Goal: Task Accomplishment & Management: Manage account settings

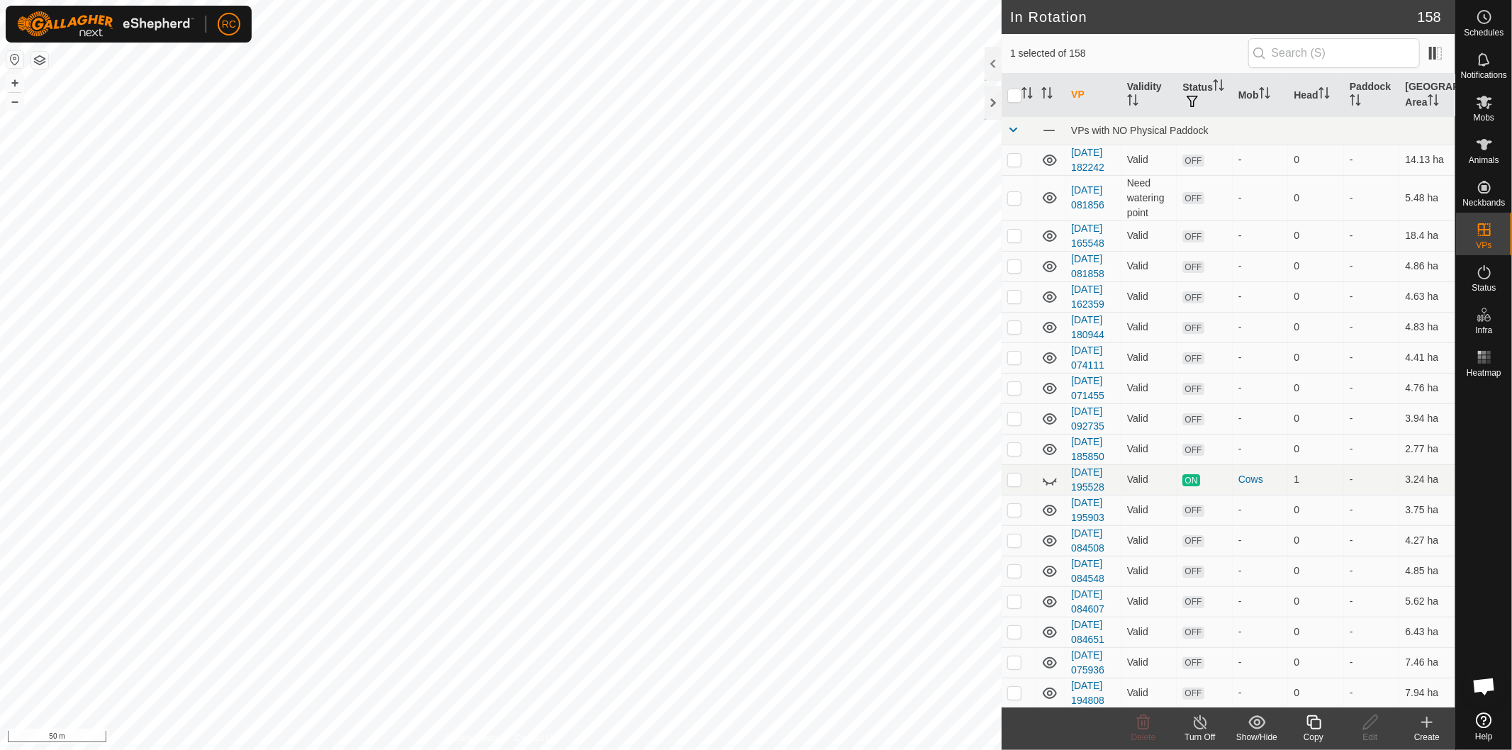
click at [1323, 734] on div "Copy" at bounding box center [1313, 737] width 57 height 13
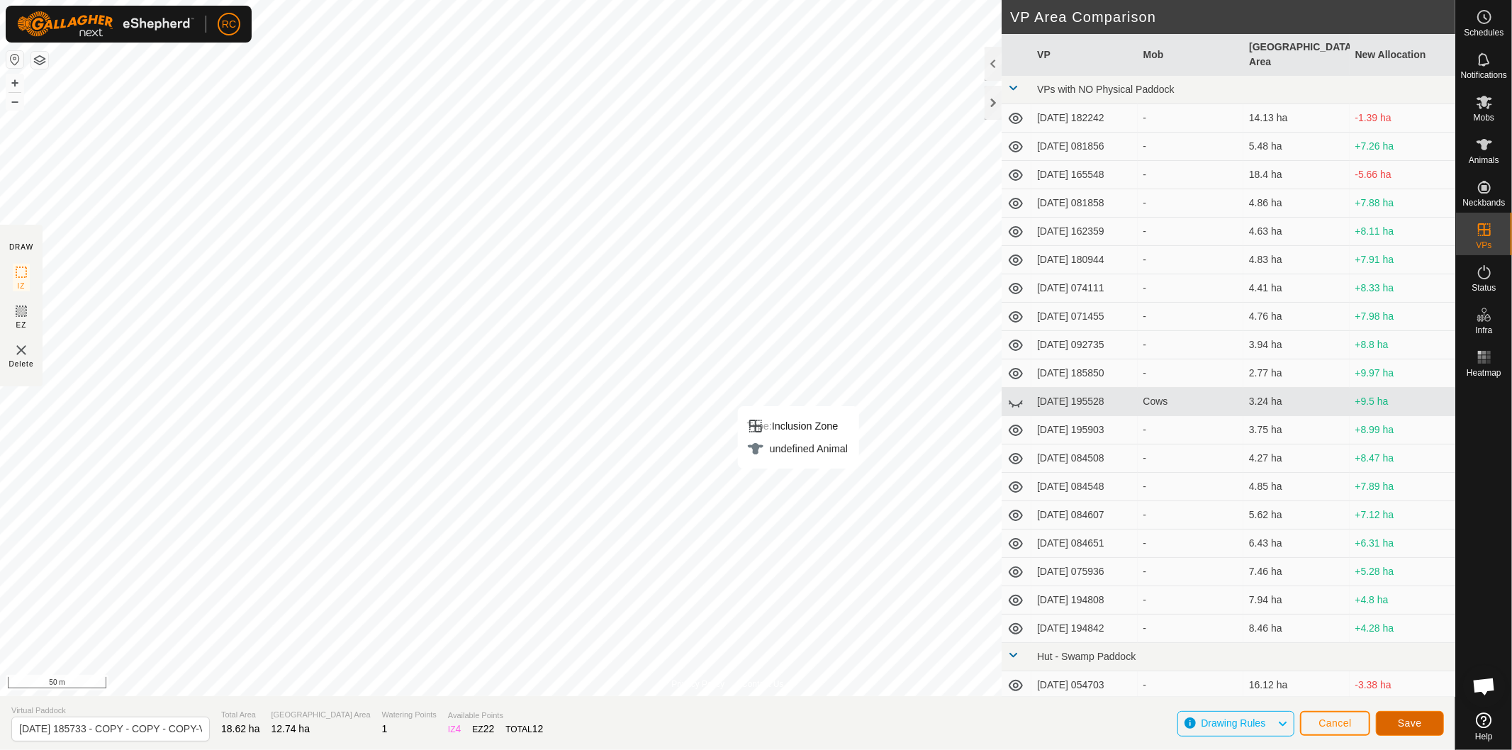
click at [1421, 721] on span "Save" at bounding box center [1410, 722] width 24 height 11
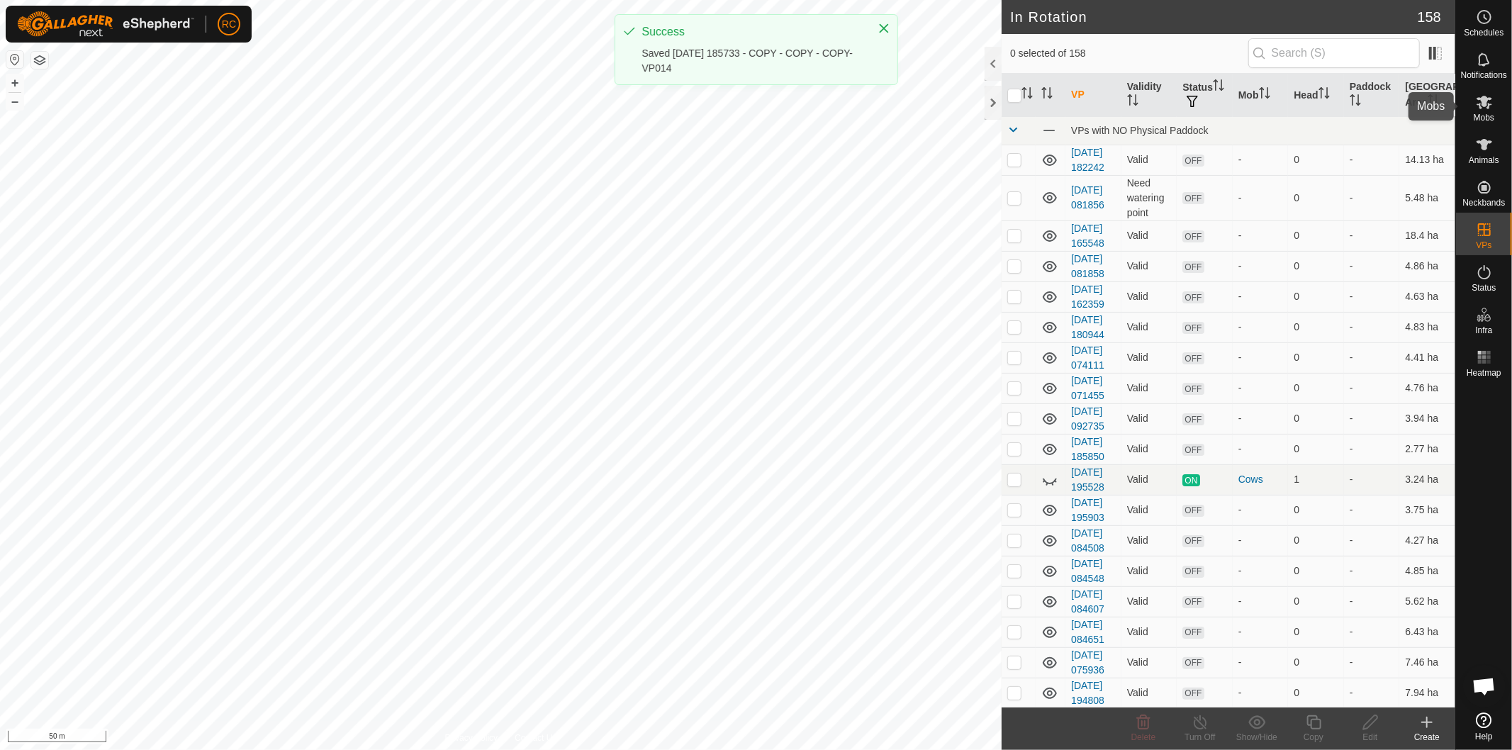
click at [1490, 97] on icon at bounding box center [1485, 102] width 16 height 13
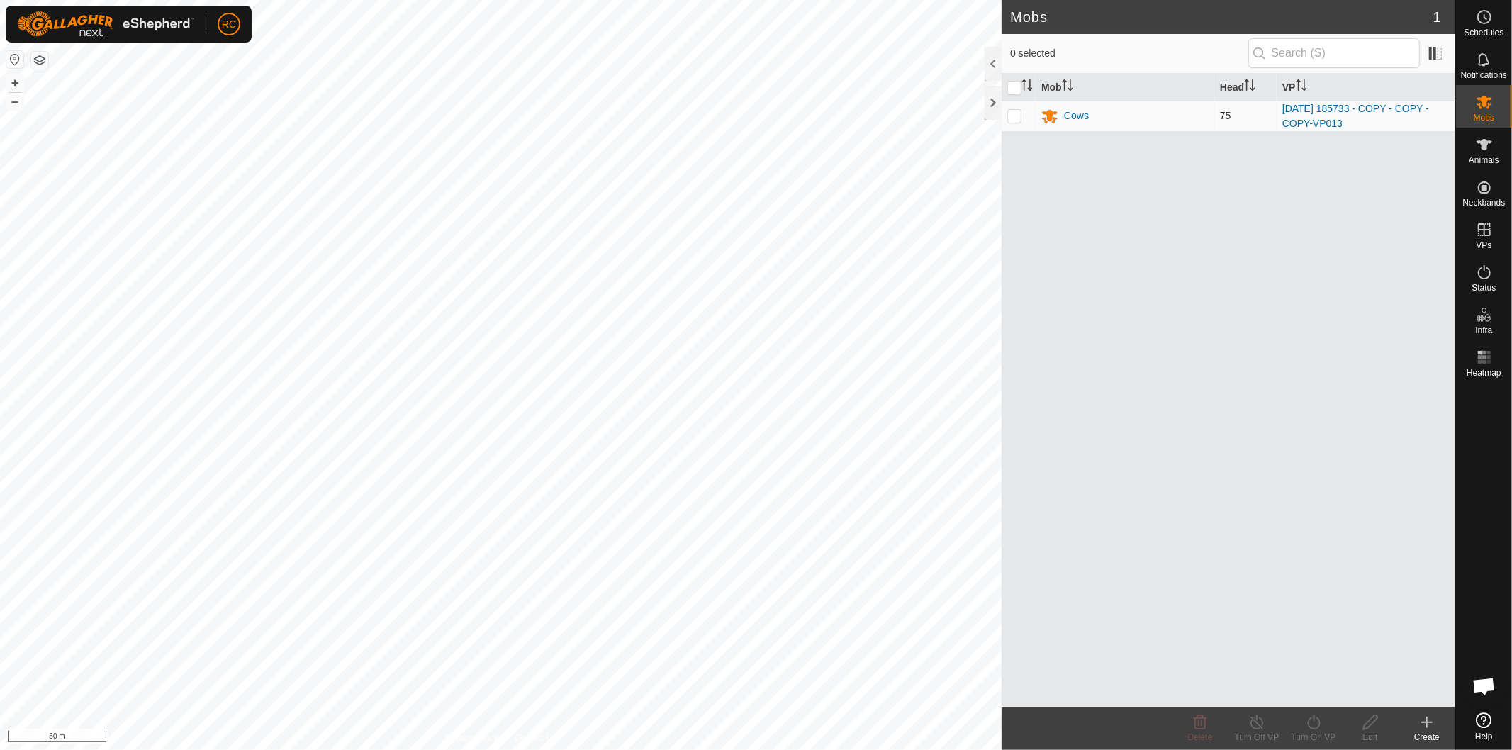
click at [1021, 123] on td at bounding box center [1019, 116] width 34 height 30
checkbox input "true"
click at [1316, 730] on icon at bounding box center [1314, 722] width 18 height 17
click at [1324, 664] on link "Later" at bounding box center [1356, 662] width 140 height 28
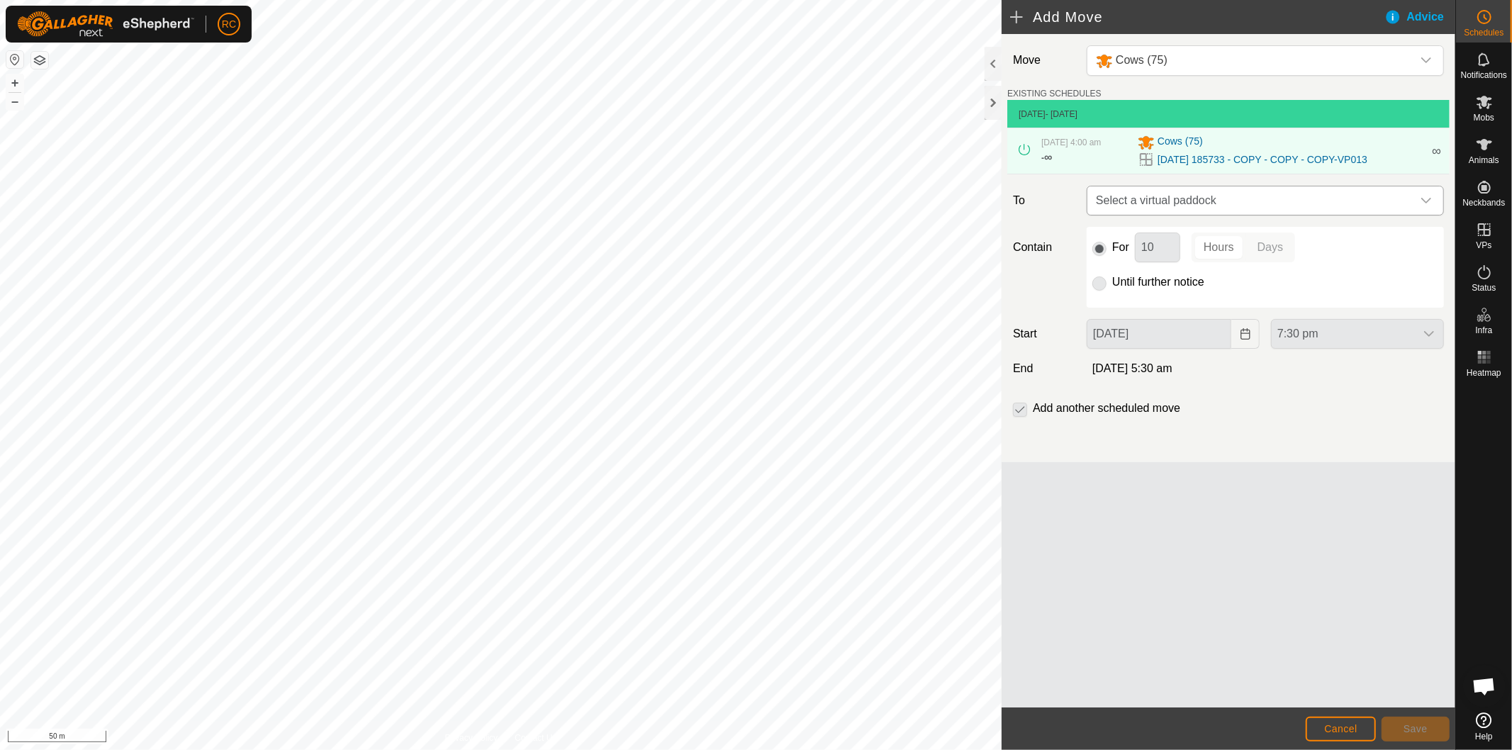
click at [1121, 202] on span "Select a virtual paddock" at bounding box center [1251, 200] width 322 height 28
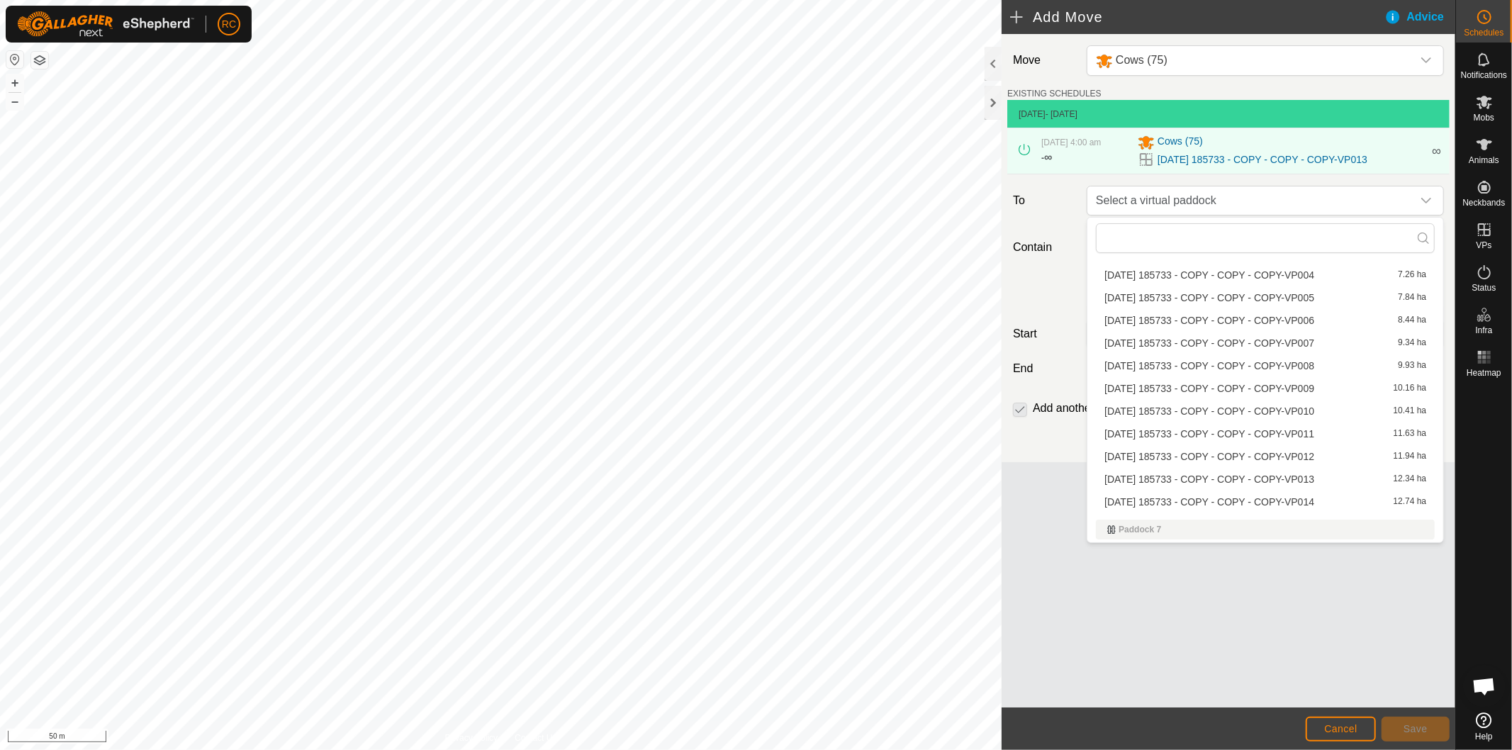
scroll to position [2678, 0]
click at [1151, 487] on li "[DATE] 185733 - COPY - COPY - COPY-VP014 12.74 ha" at bounding box center [1265, 489] width 339 height 21
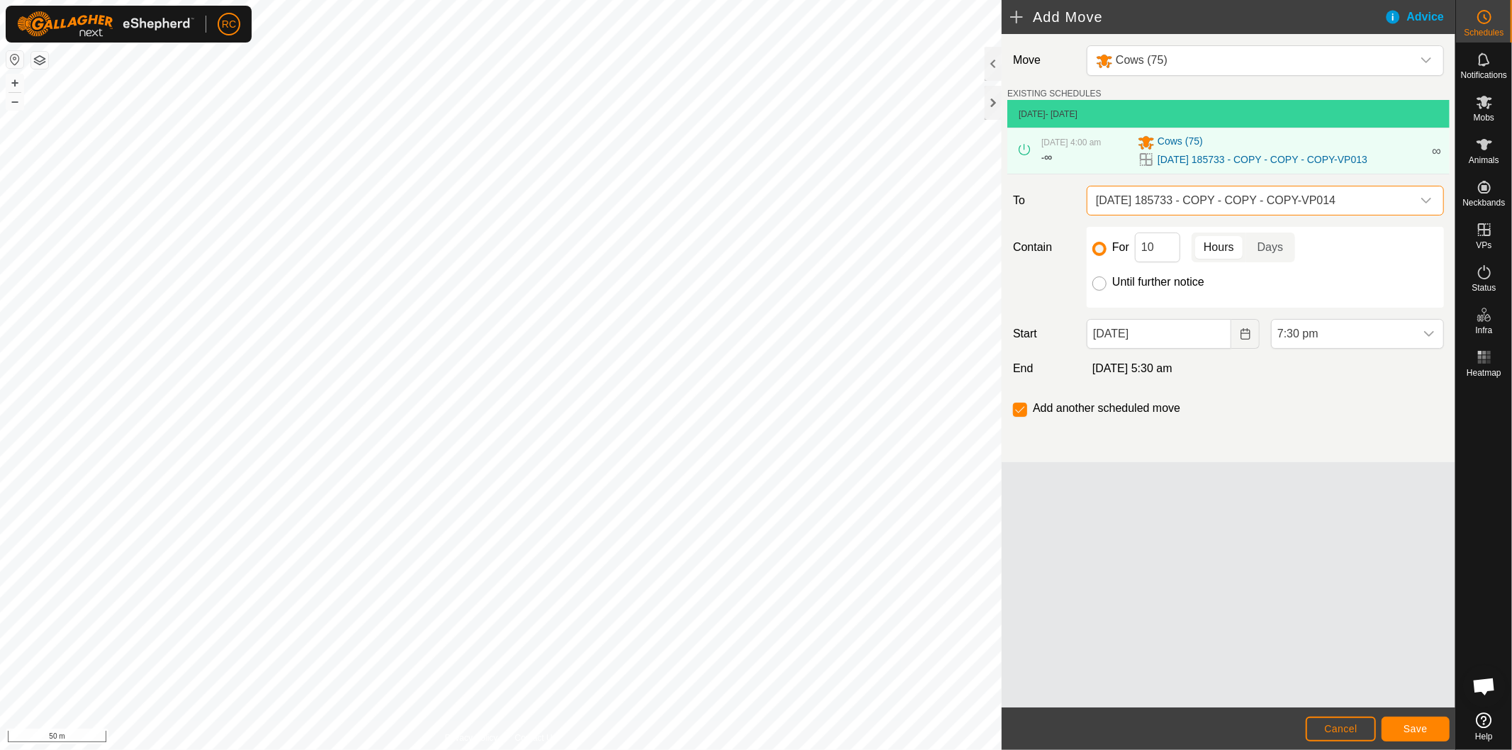
click at [1100, 289] on input "Until further notice" at bounding box center [1099, 283] width 14 height 14
radio input "true"
checkbox input "false"
click at [1151, 346] on input "[DATE]" at bounding box center [1159, 334] width 145 height 30
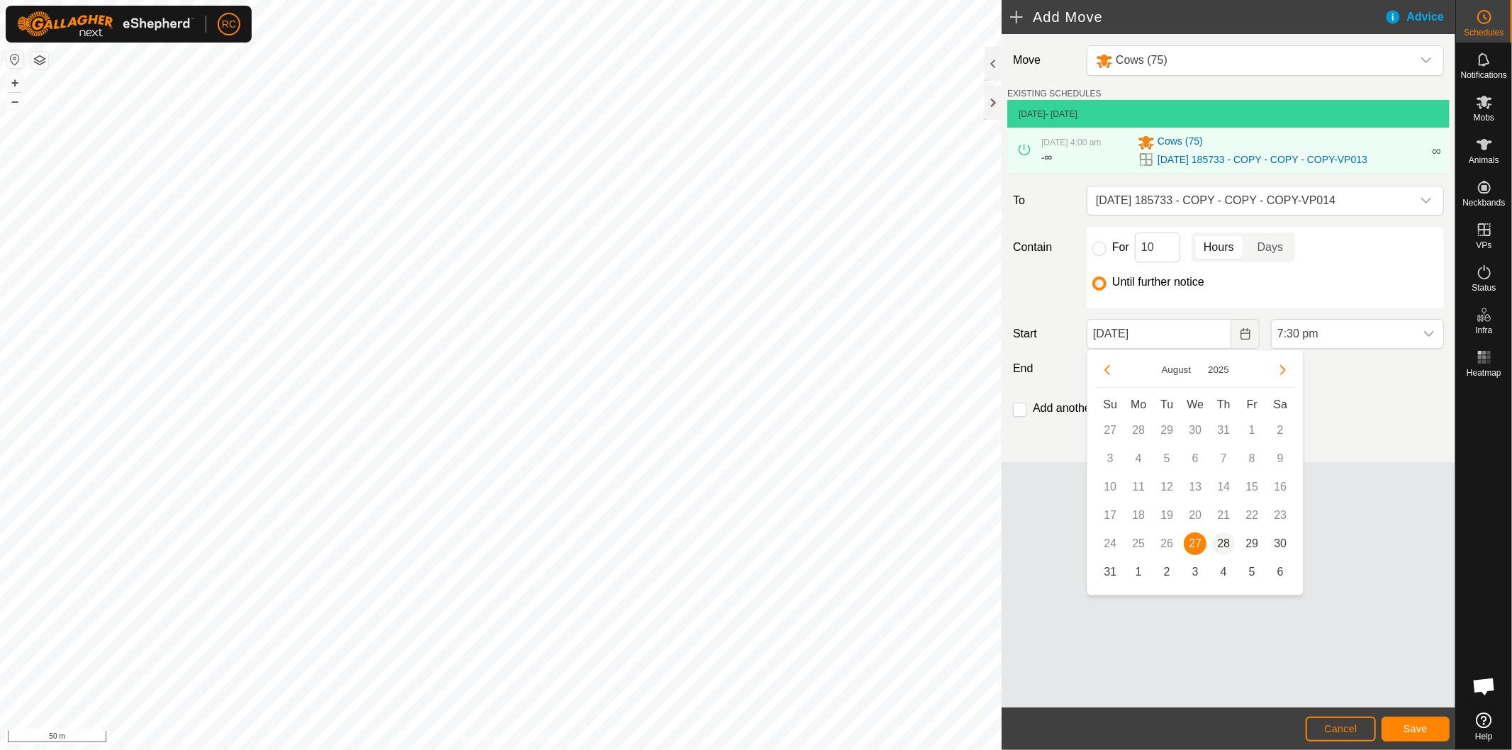
click at [1231, 544] on span "28" at bounding box center [1223, 543] width 23 height 23
type input "[DATE]"
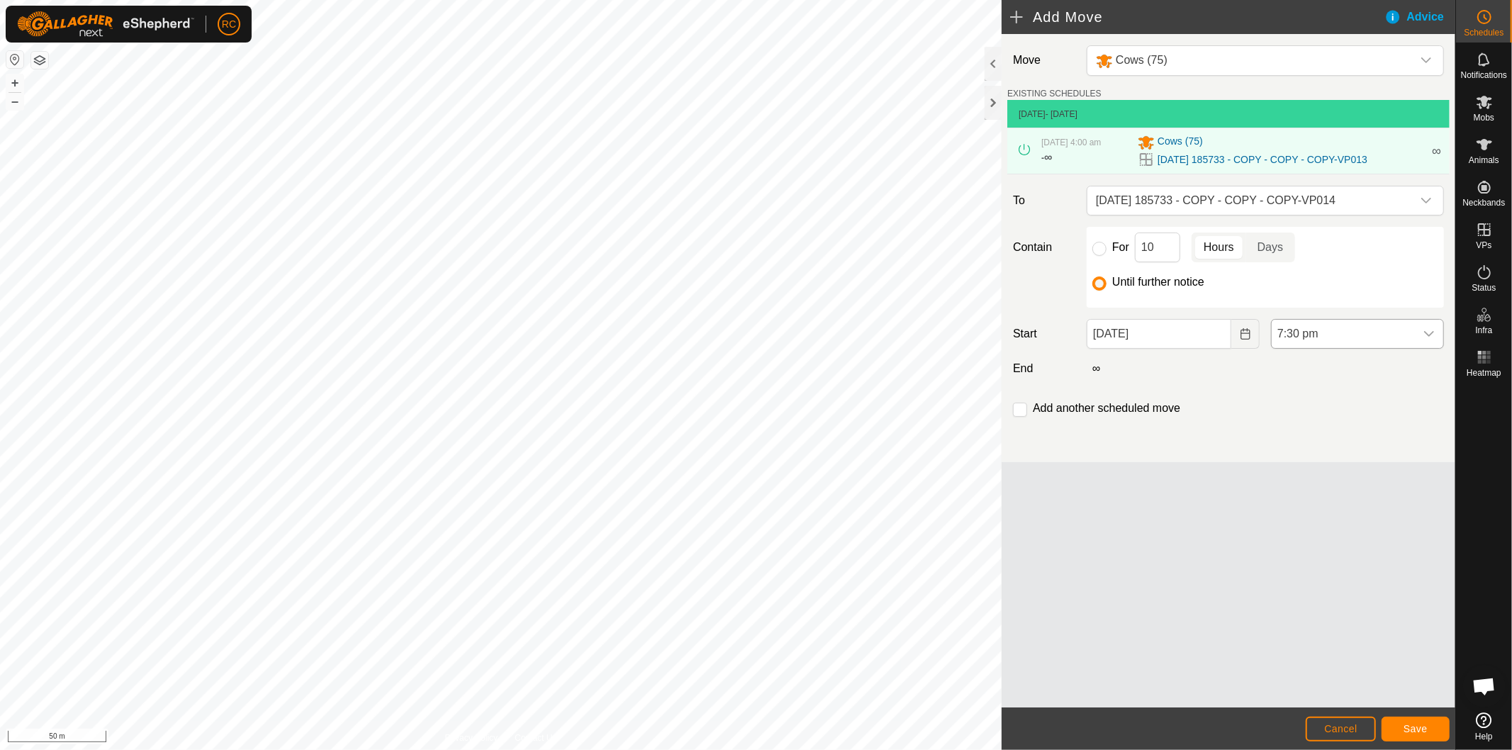
click at [1316, 341] on span "7:30 pm" at bounding box center [1343, 334] width 143 height 28
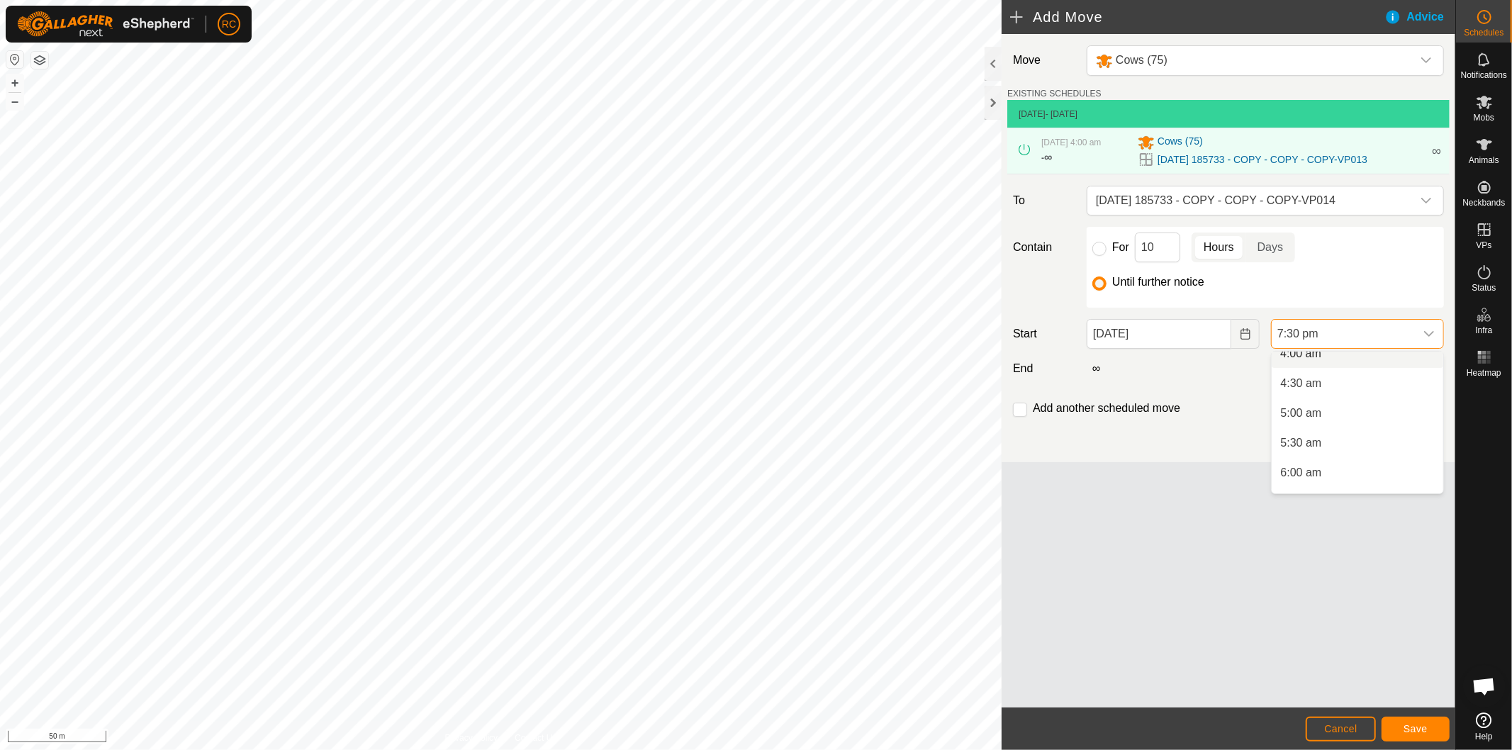
scroll to position [174, 0]
click at [1313, 428] on li "4:00 am" at bounding box center [1358, 429] width 172 height 28
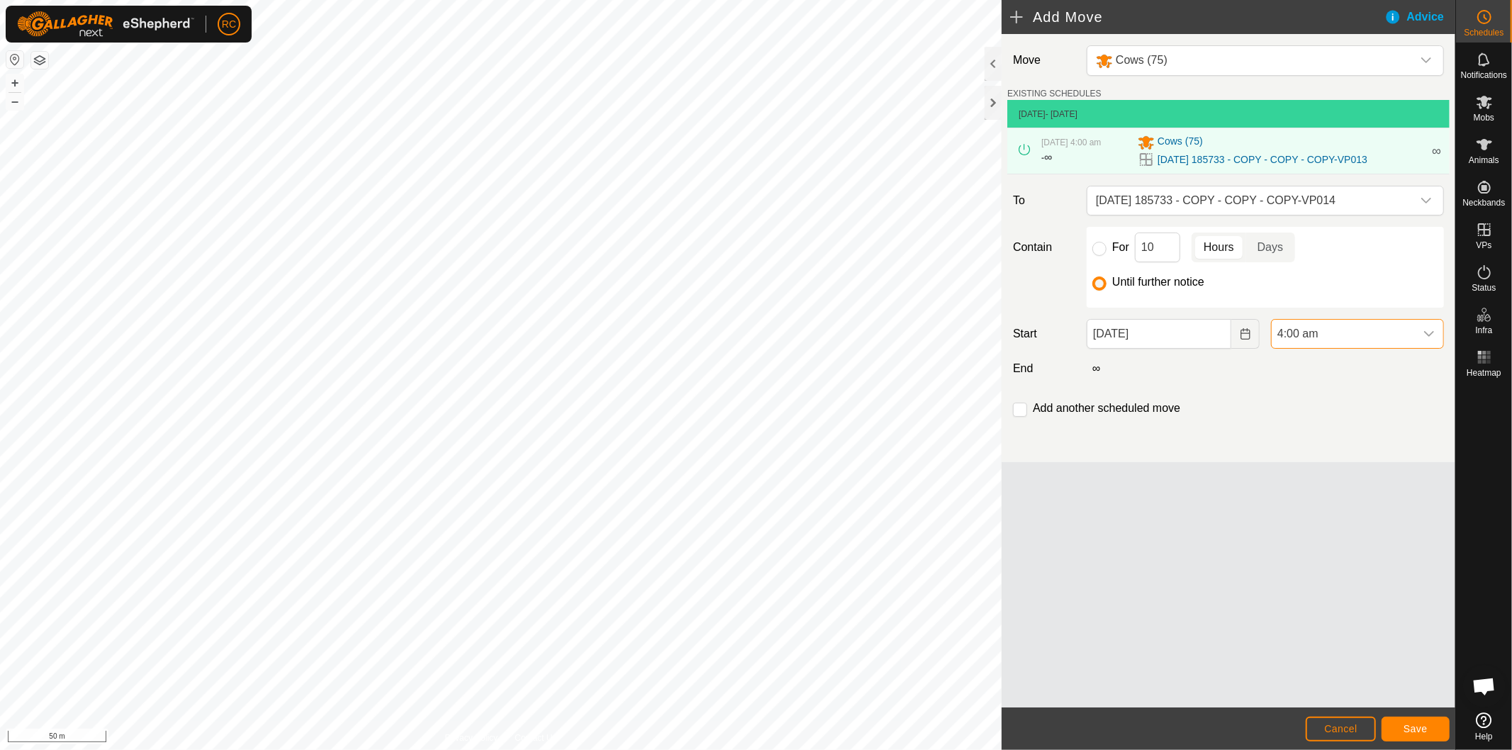
scroll to position [1046, 0]
click at [1416, 737] on button "Save" at bounding box center [1416, 729] width 68 height 25
